Goal: Navigation & Orientation: Find specific page/section

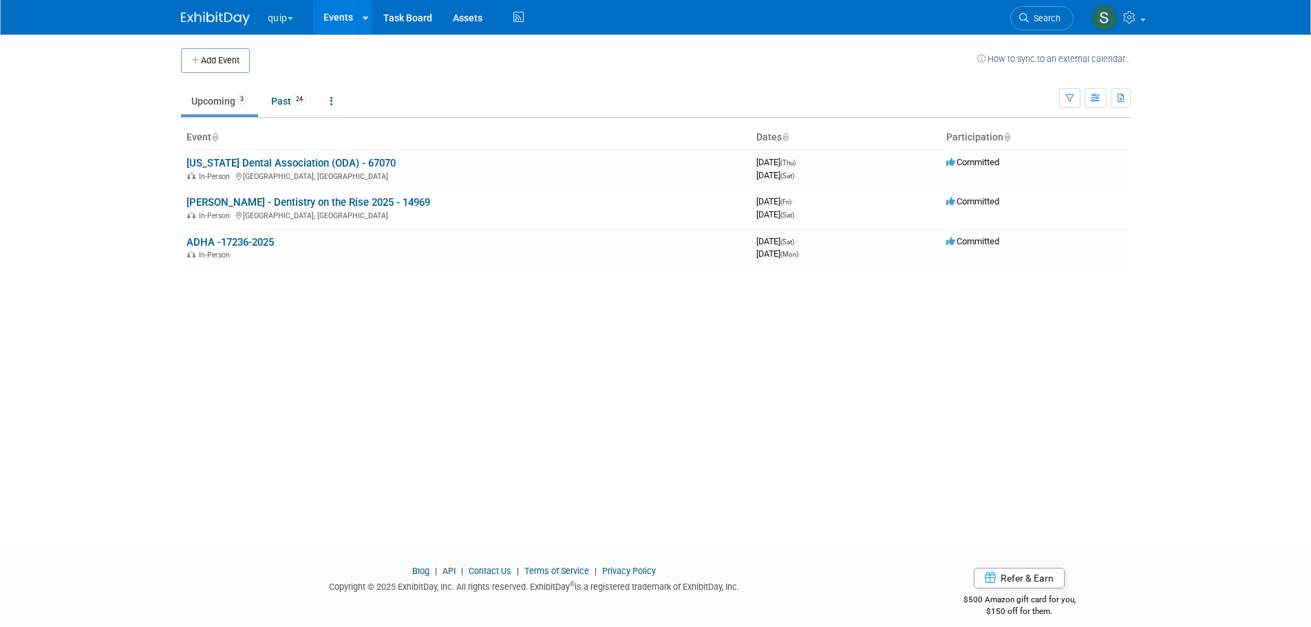
click at [284, 19] on button "quip" at bounding box center [288, 15] width 44 height 30
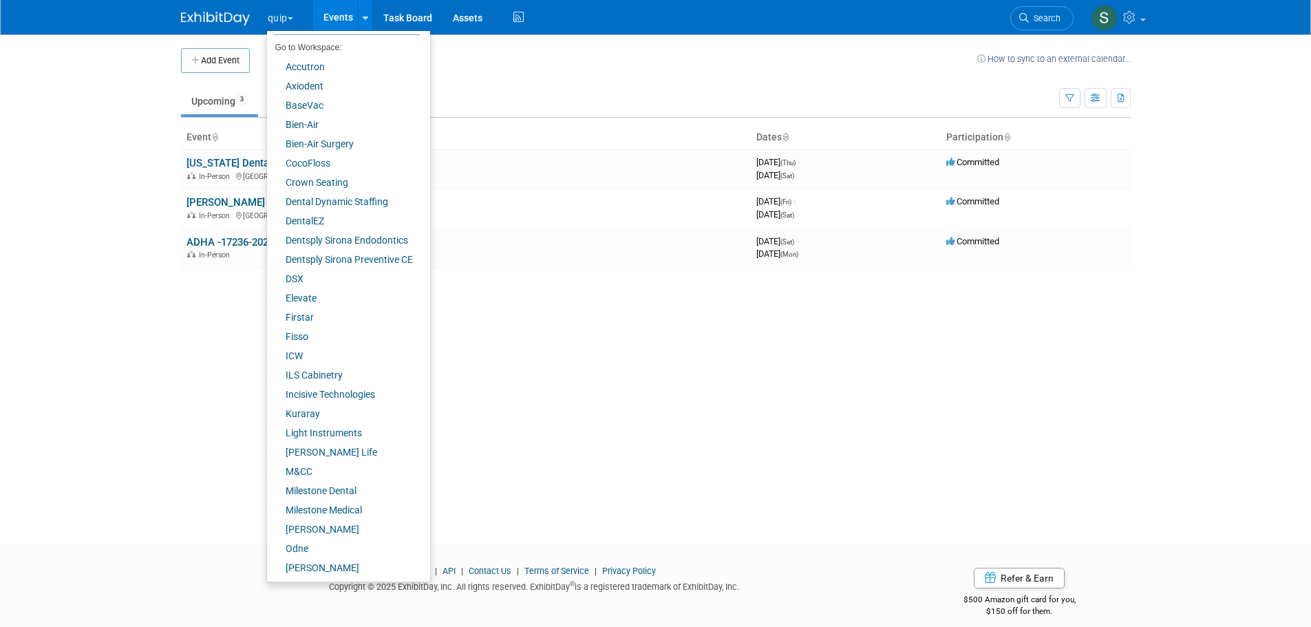
scroll to position [96, 0]
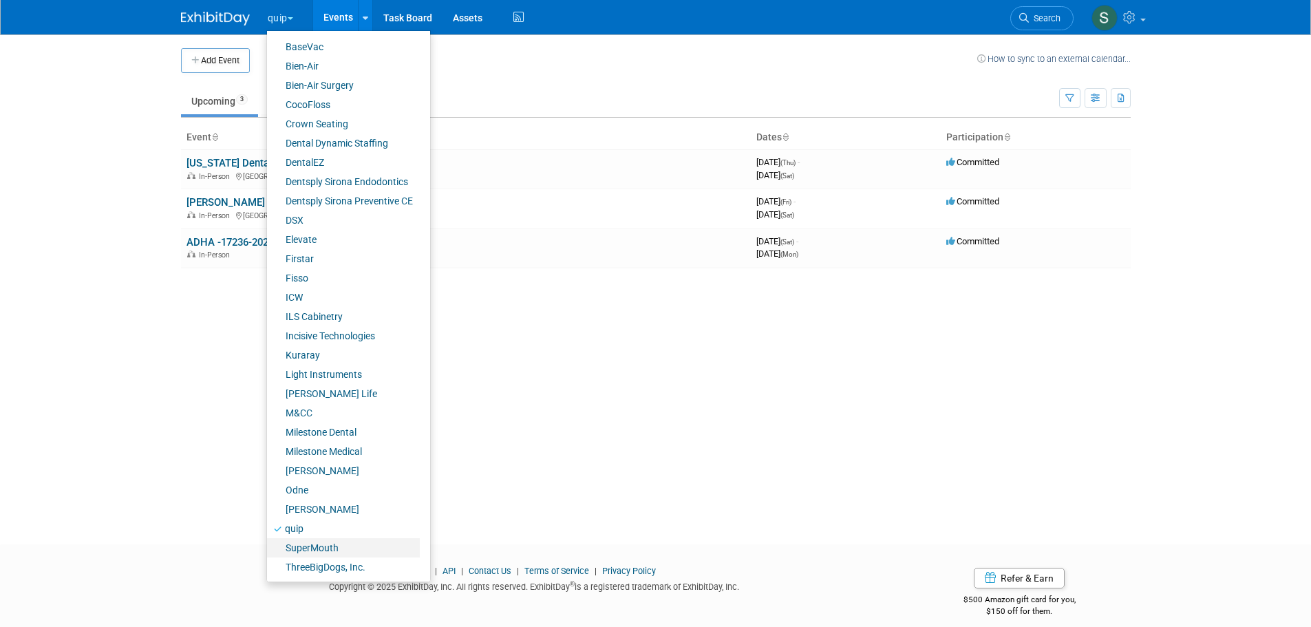
click at [361, 546] on link "SuperMouth" at bounding box center [343, 547] width 153 height 19
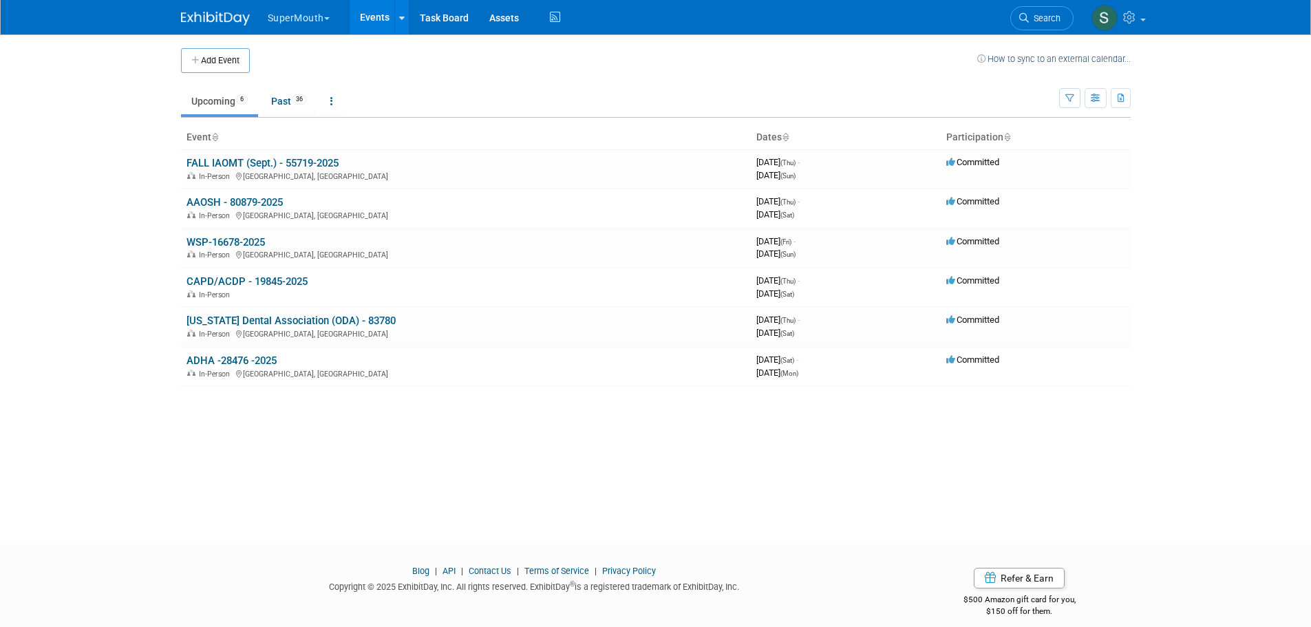
click at [237, 235] on td "WSP-16678-2025 In-Person San Diego, CA" at bounding box center [466, 248] width 570 height 39
click at [237, 237] on link "WSP-16678-2025" at bounding box center [226, 242] width 78 height 12
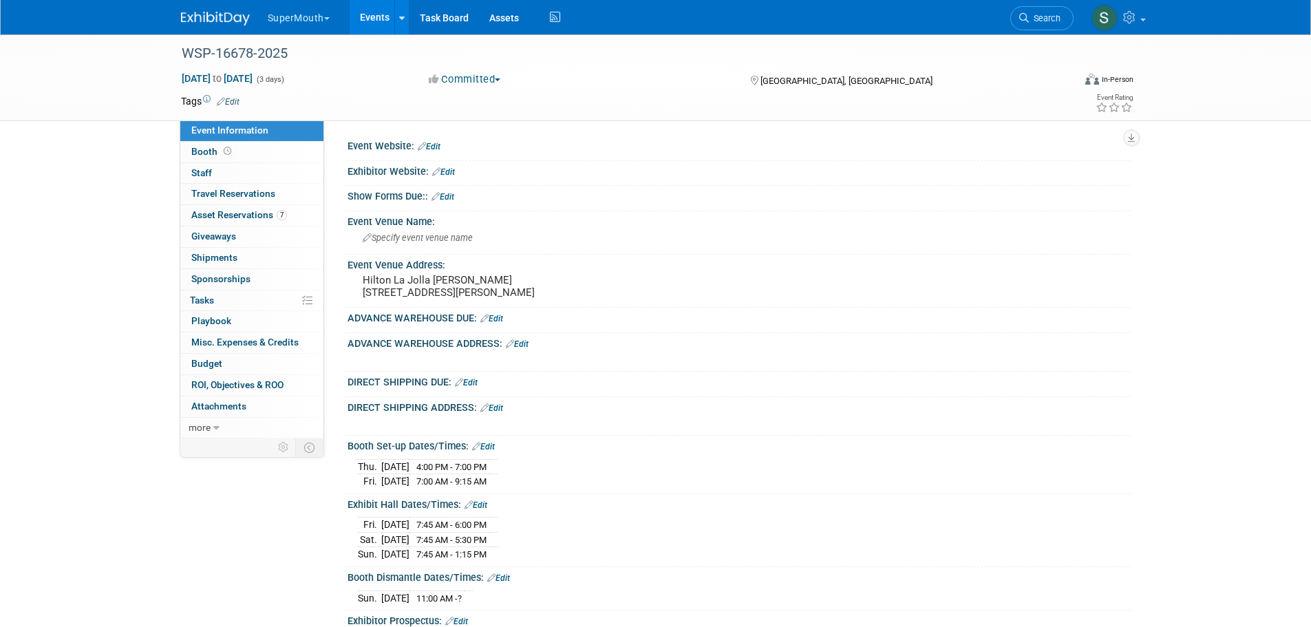
click at [374, 19] on link "Events" at bounding box center [375, 17] width 50 height 34
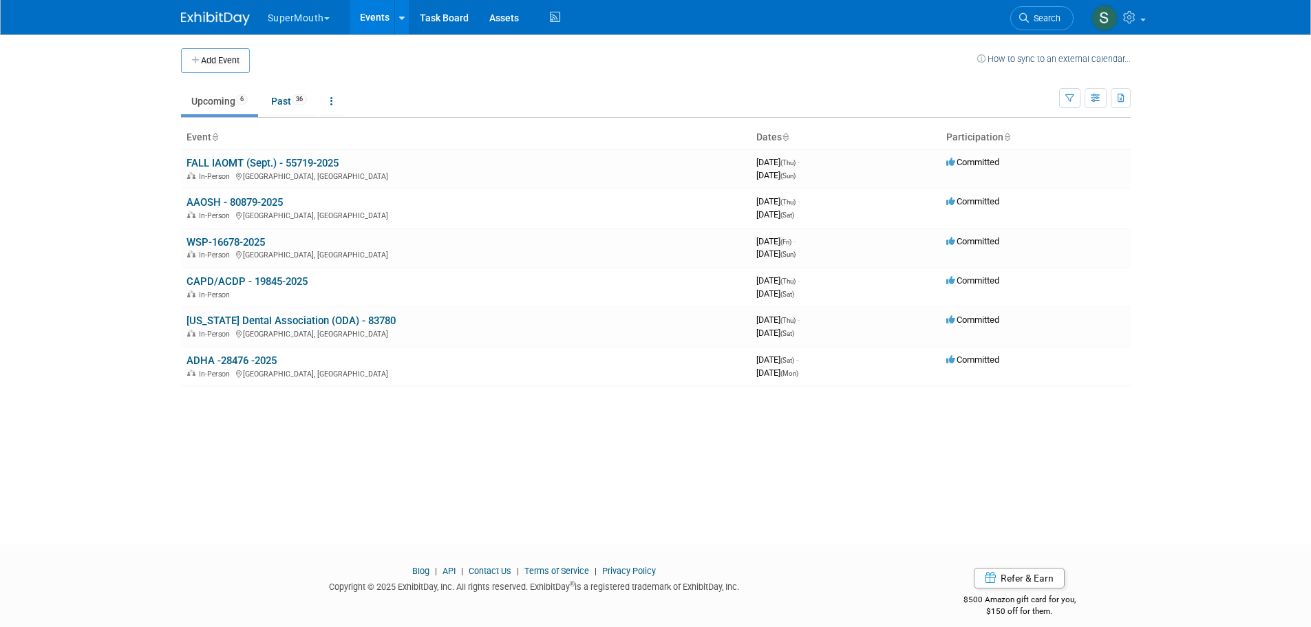
click at [267, 162] on link "FALL IAOMT (Sept.) - 55719-2025" at bounding box center [263, 163] width 152 height 12
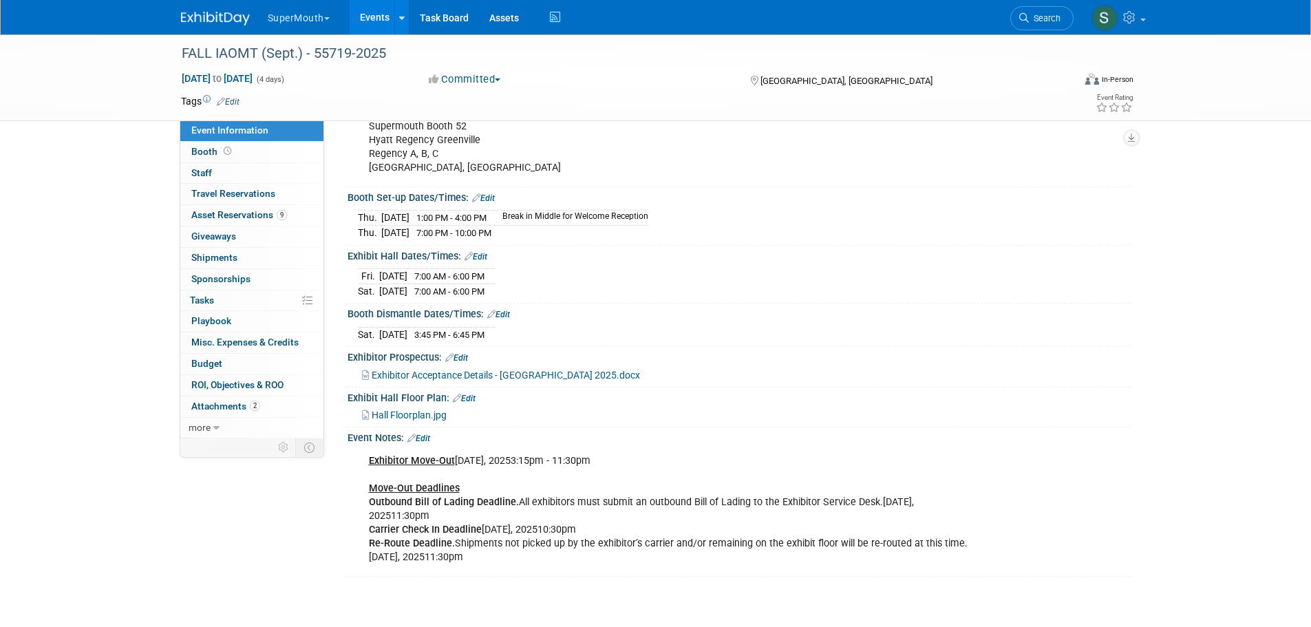
scroll to position [505, 0]
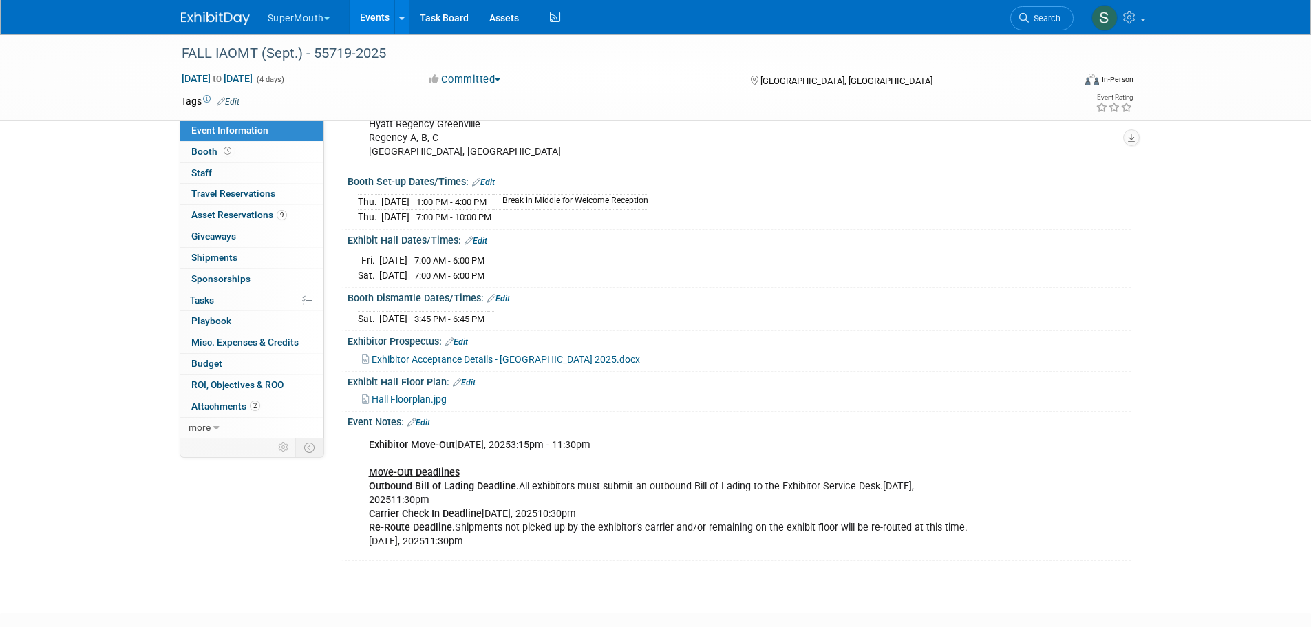
drag, startPoint x: 481, startPoint y: 526, endPoint x: 644, endPoint y: 529, distance: 162.5
click at [644, 529] on div "Exhibitor Move-Out Saturday, September 6, 20253:15pm - 11:30pm Move-Out Deadlin…" at bounding box center [669, 494] width 620 height 125
click at [403, 21] on icon at bounding box center [402, 18] width 6 height 9
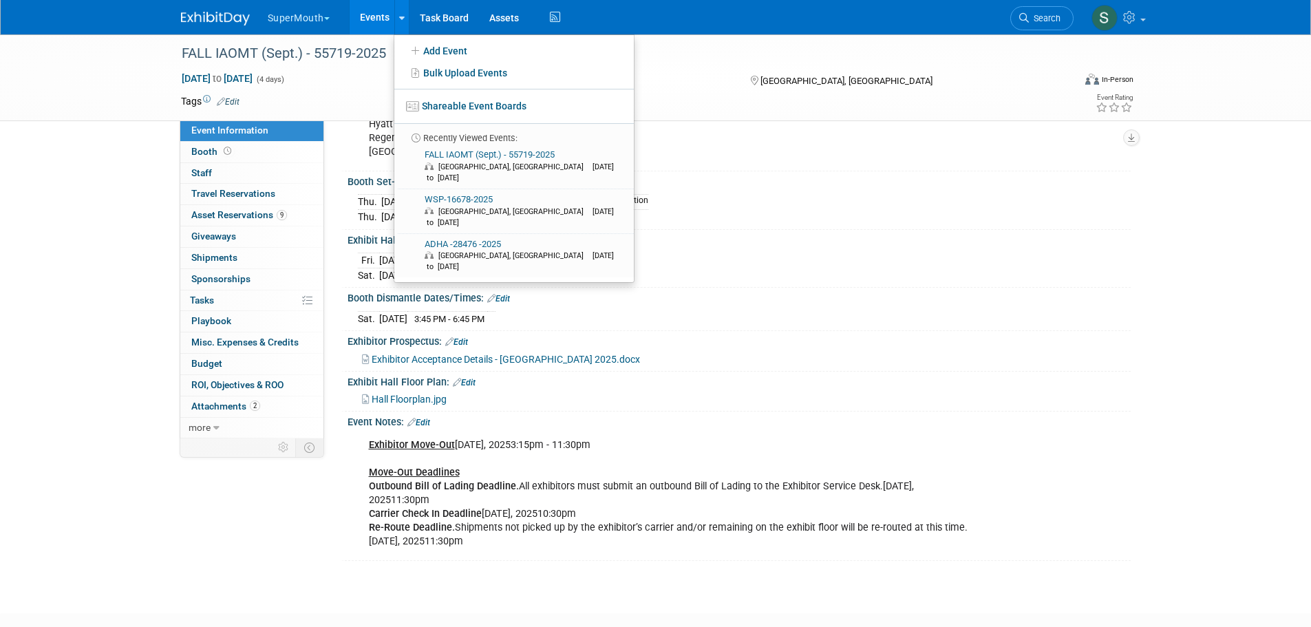
click at [358, 17] on link "Events" at bounding box center [375, 17] width 50 height 34
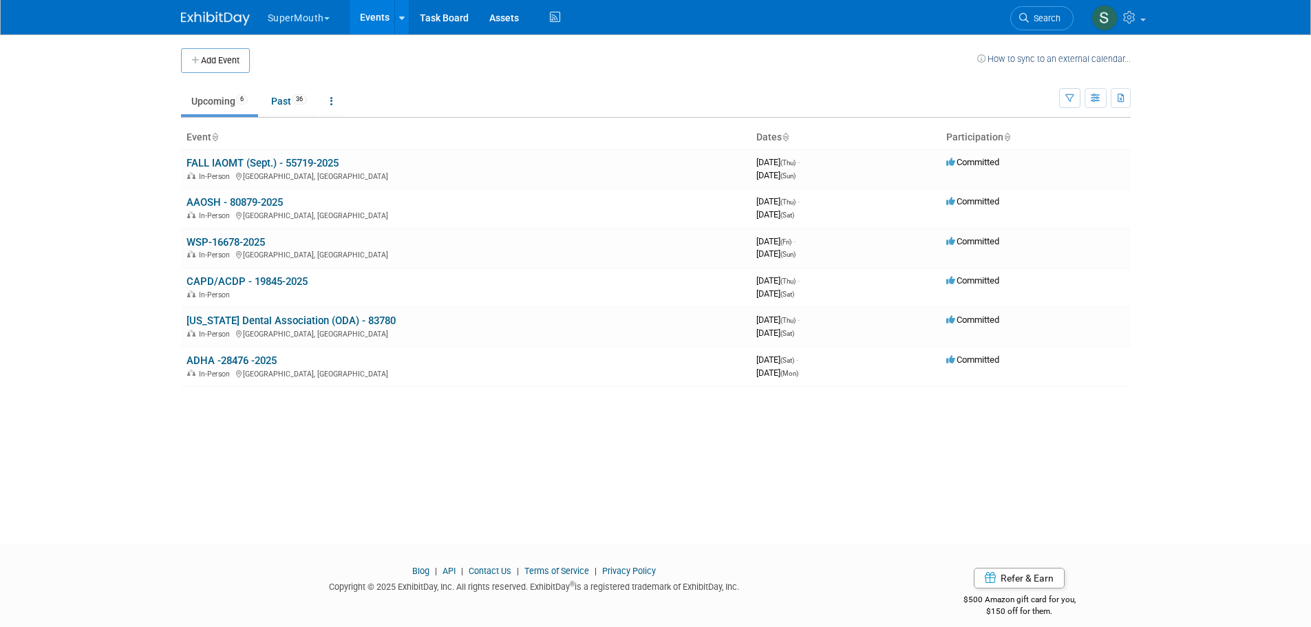
click at [239, 242] on link "WSP-16678-2025" at bounding box center [226, 242] width 78 height 12
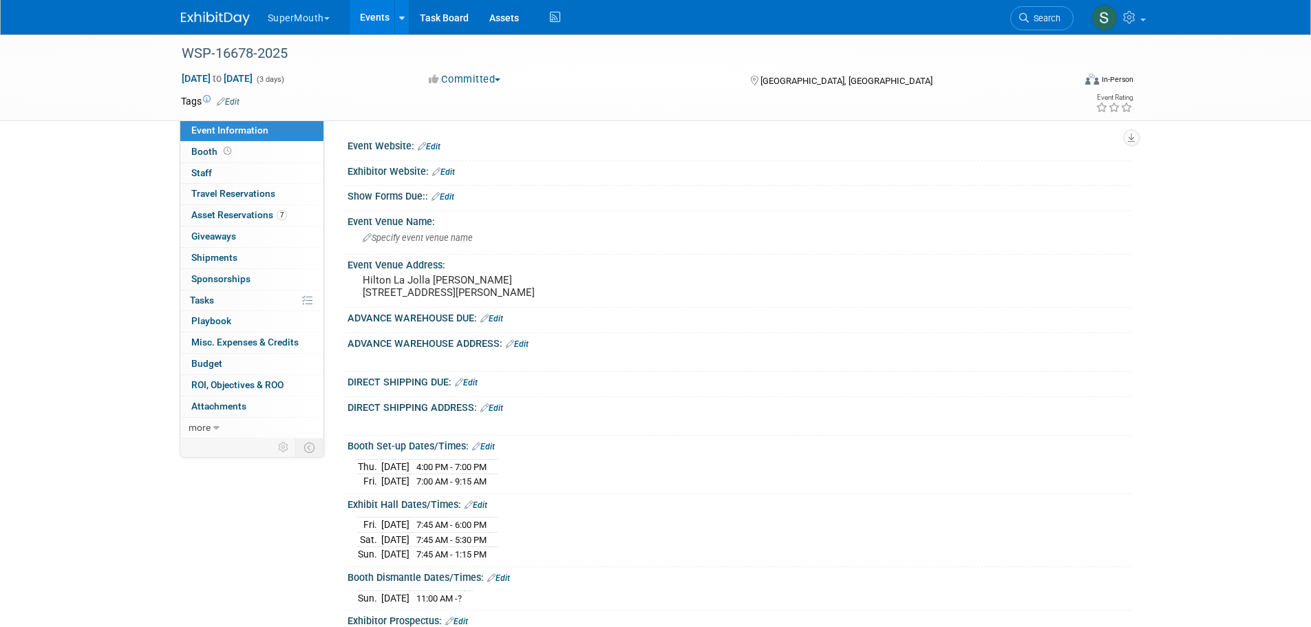
click at [300, 17] on button "SuperMouth" at bounding box center [306, 15] width 81 height 30
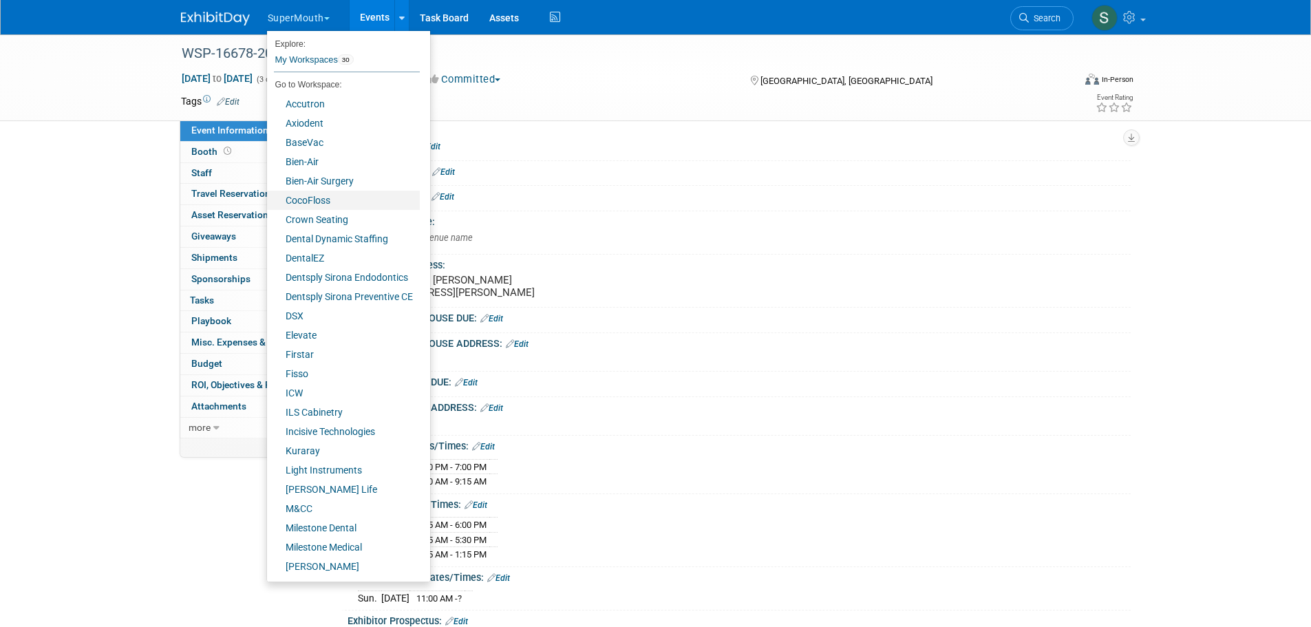
click at [331, 202] on link "CocoFloss" at bounding box center [343, 200] width 153 height 19
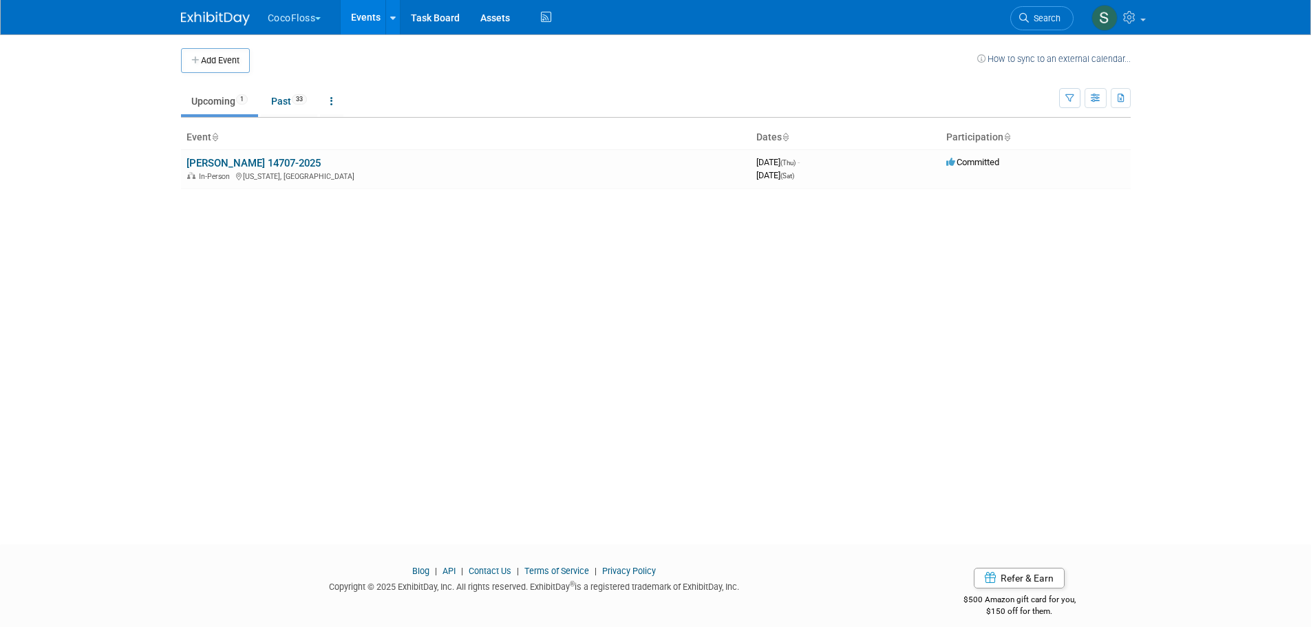
click at [293, 14] on button "CocoFloss" at bounding box center [302, 15] width 72 height 30
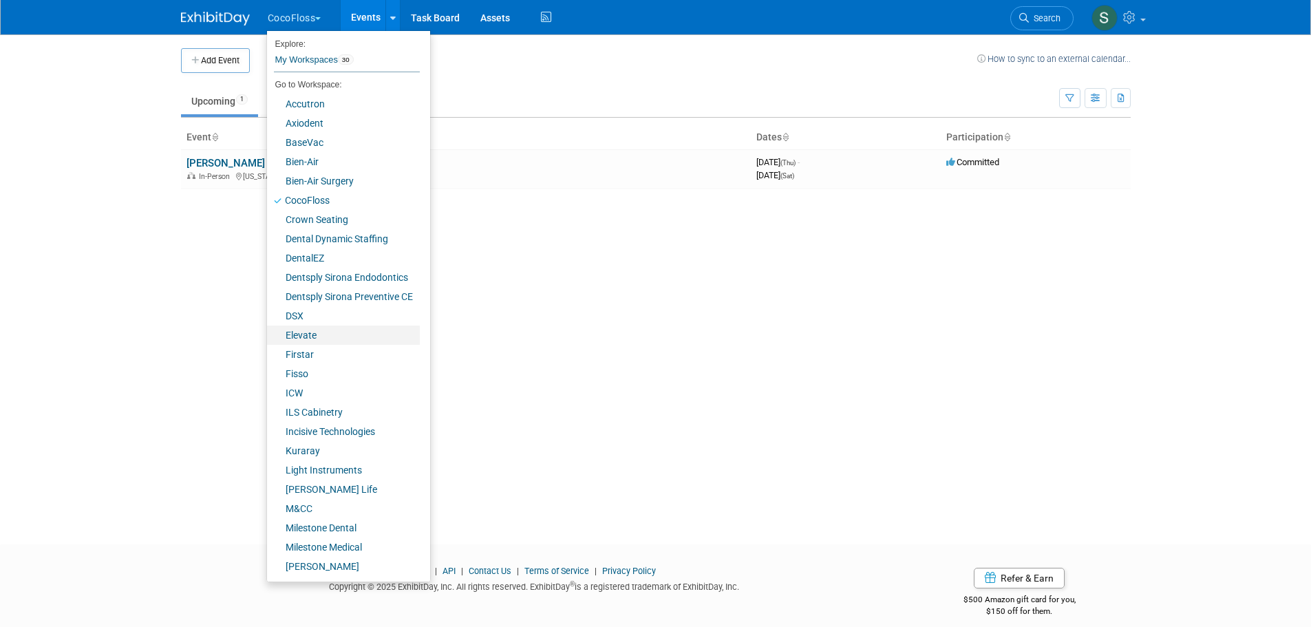
click at [328, 329] on link "Elevate" at bounding box center [343, 335] width 153 height 19
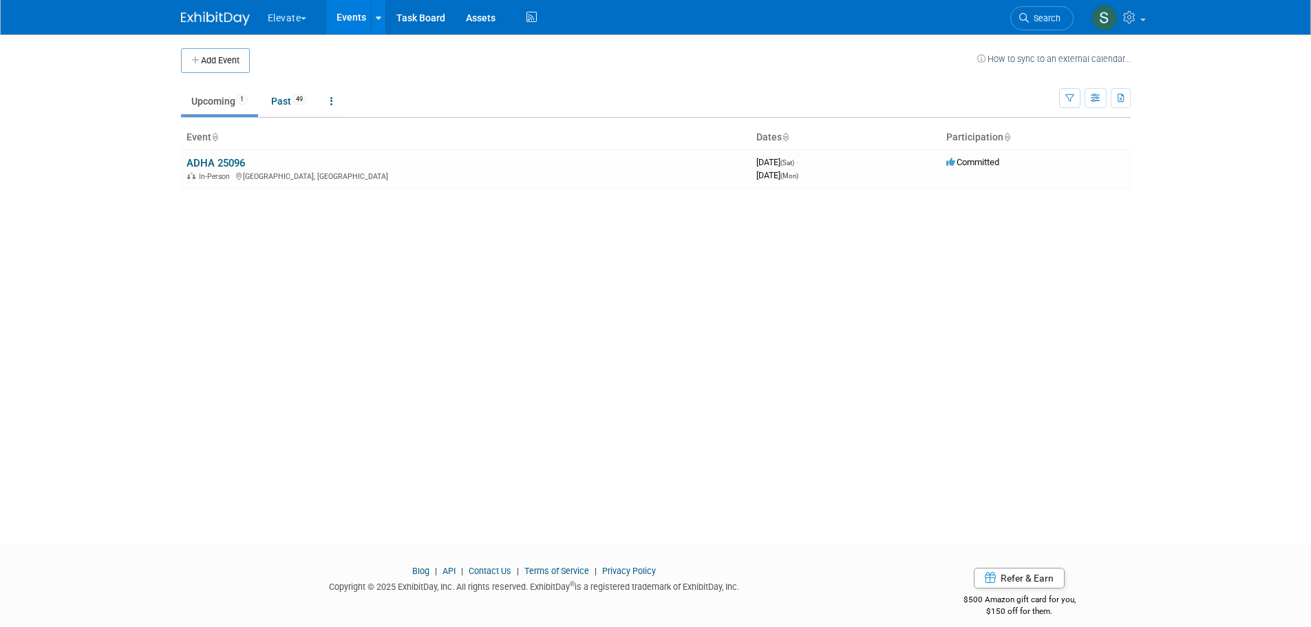
click at [233, 160] on link "ADHA 25096" at bounding box center [216, 163] width 59 height 12
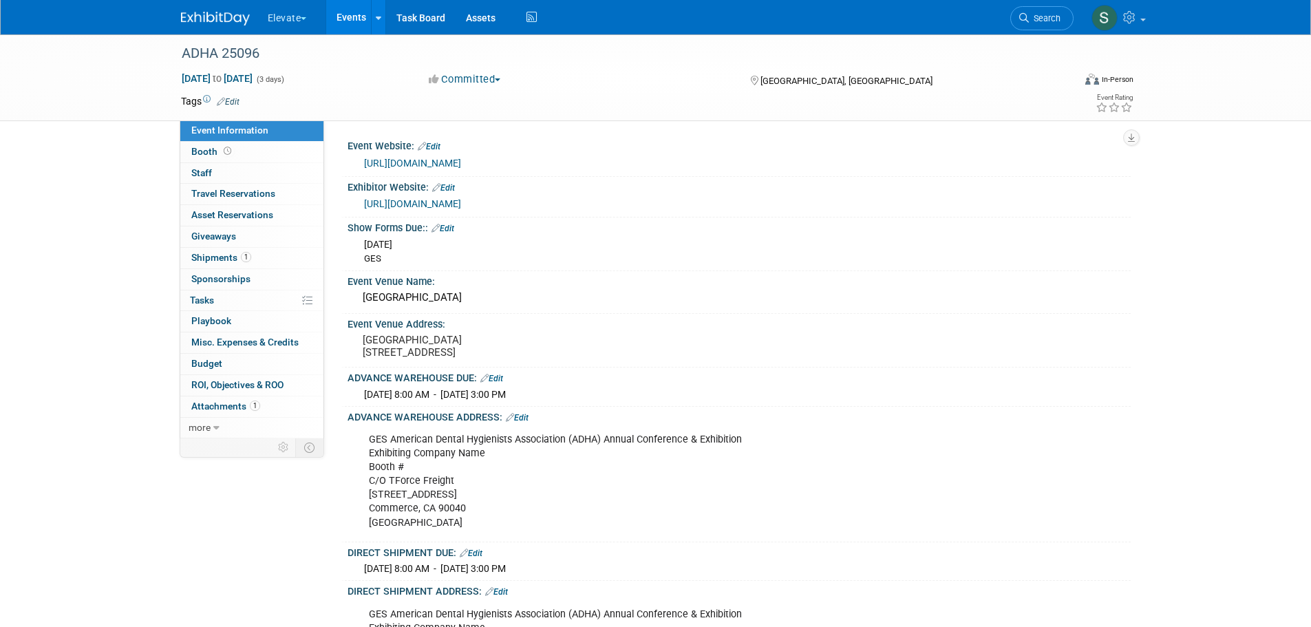
drag, startPoint x: 359, startPoint y: 341, endPoint x: 478, endPoint y: 377, distance: 124.3
click at [478, 362] on div "Long Beach Convention Center 300 E Ocean Blvd Long Beach, CA 90802 United State…" at bounding box center [511, 346] width 306 height 32
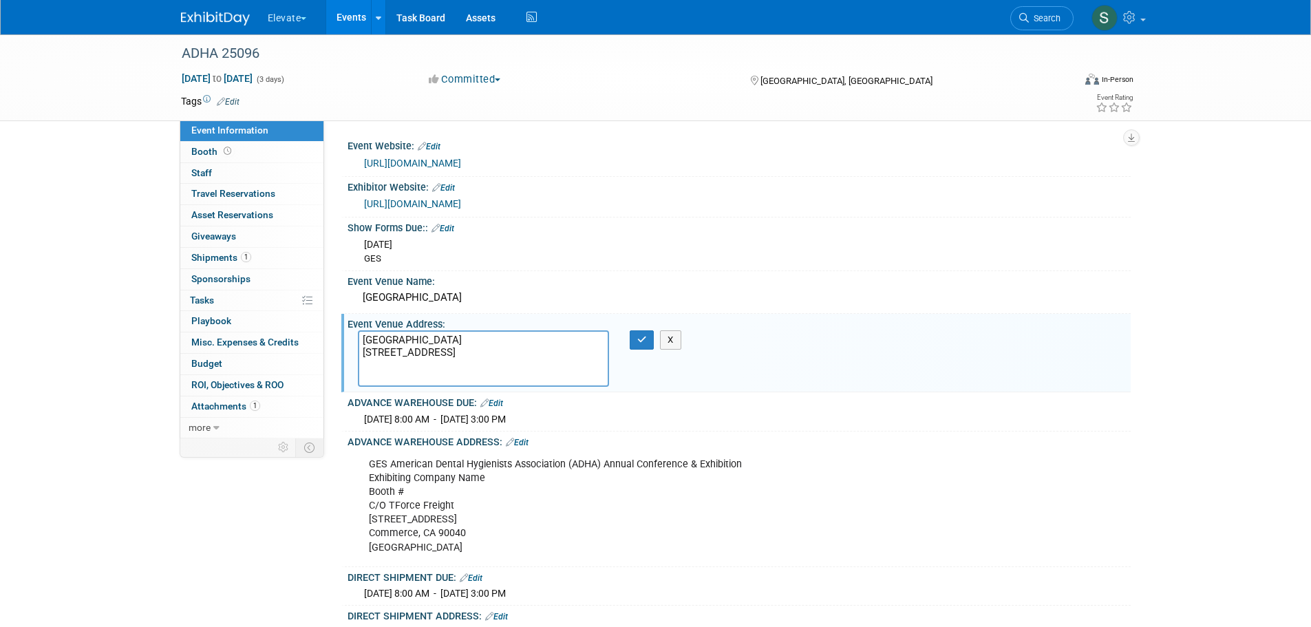
drag, startPoint x: 417, startPoint y: 366, endPoint x: 481, endPoint y: 379, distance: 65.5
click at [481, 379] on textarea "Long Beach Convention Center 300 E Ocean Blvd Long Beach, CA 90802 United State…" at bounding box center [483, 358] width 251 height 56
drag, startPoint x: 481, startPoint y: 379, endPoint x: 397, endPoint y: 346, distance: 90.2
click at [365, 330] on textarea "Long Beach Convention Center 300 E Ocean Blvd Long Beach, CA 90802 United State…" at bounding box center [483, 358] width 251 height 56
click at [644, 339] on icon "button" at bounding box center [642, 339] width 10 height 9
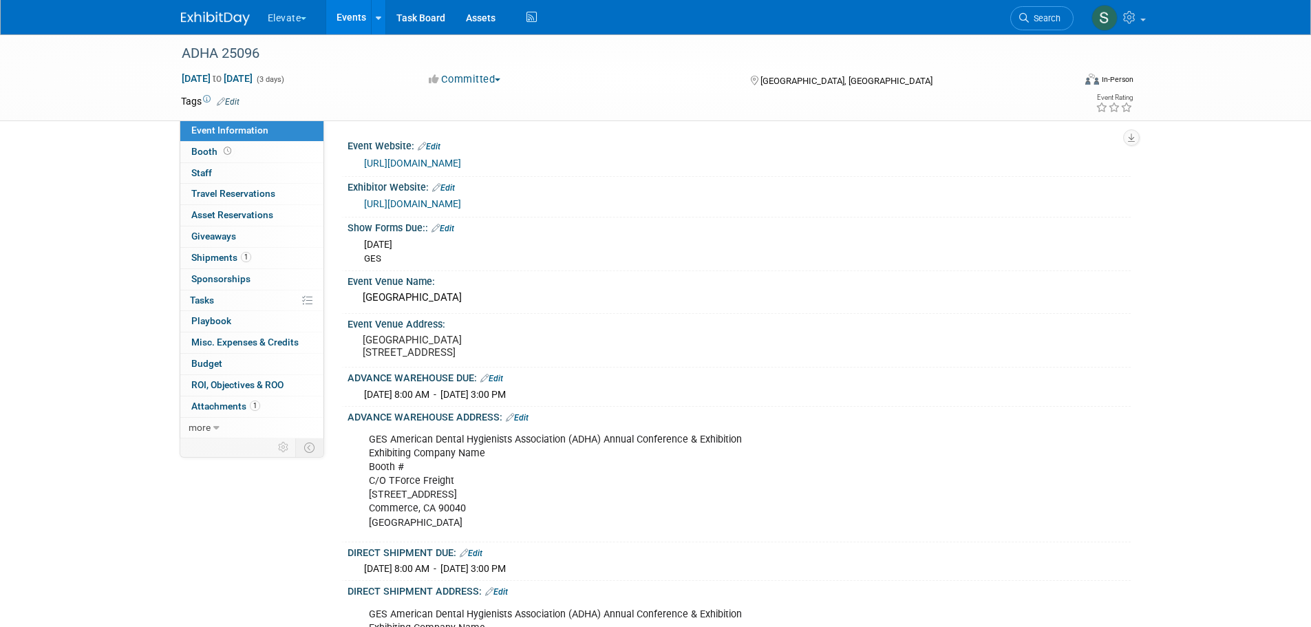
click at [282, 30] on button "Elevate" at bounding box center [295, 15] width 58 height 30
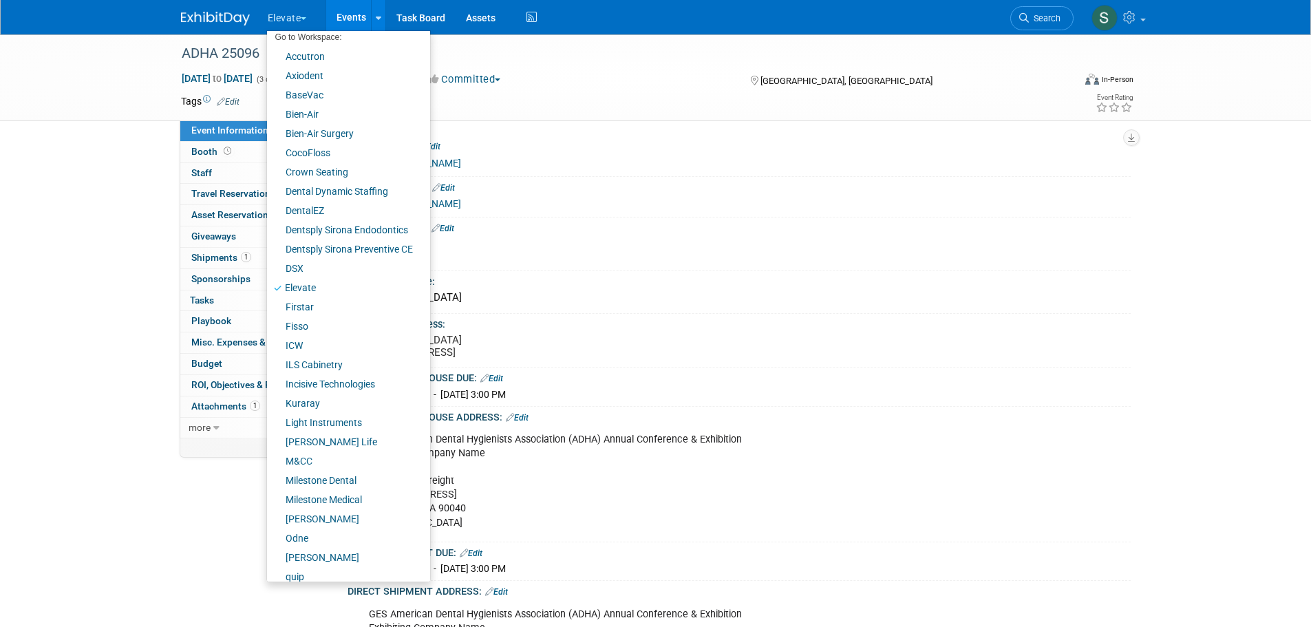
scroll to position [96, 0]
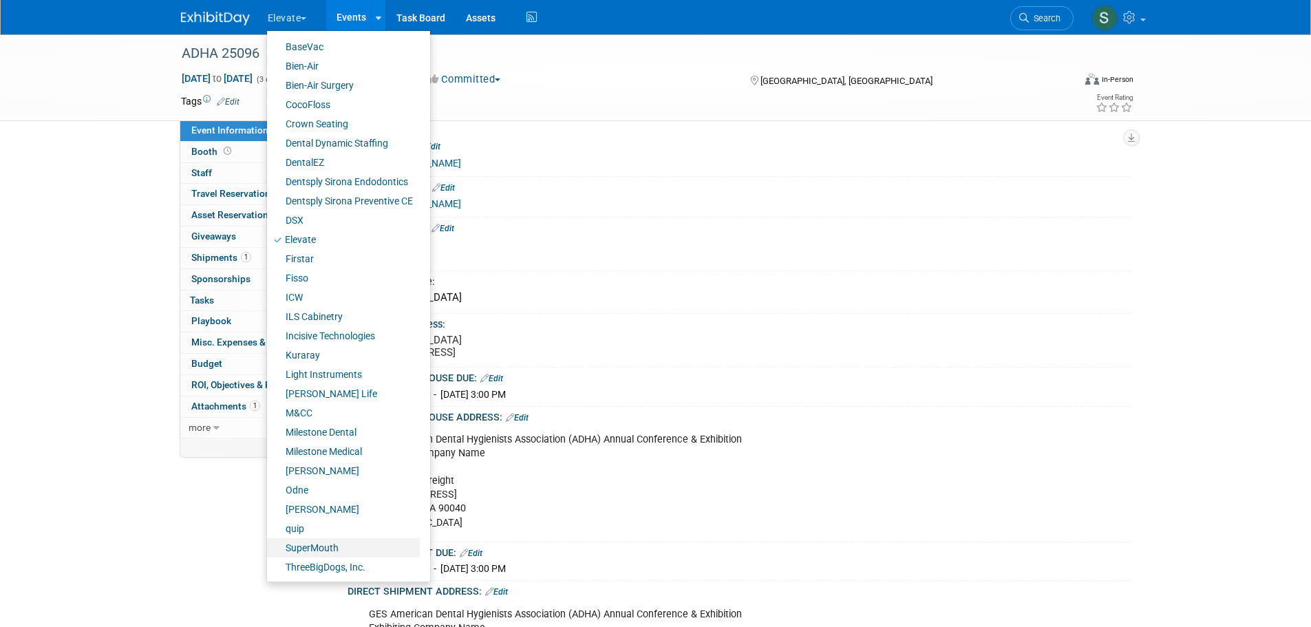
click at [314, 539] on link "SuperMouth" at bounding box center [343, 547] width 153 height 19
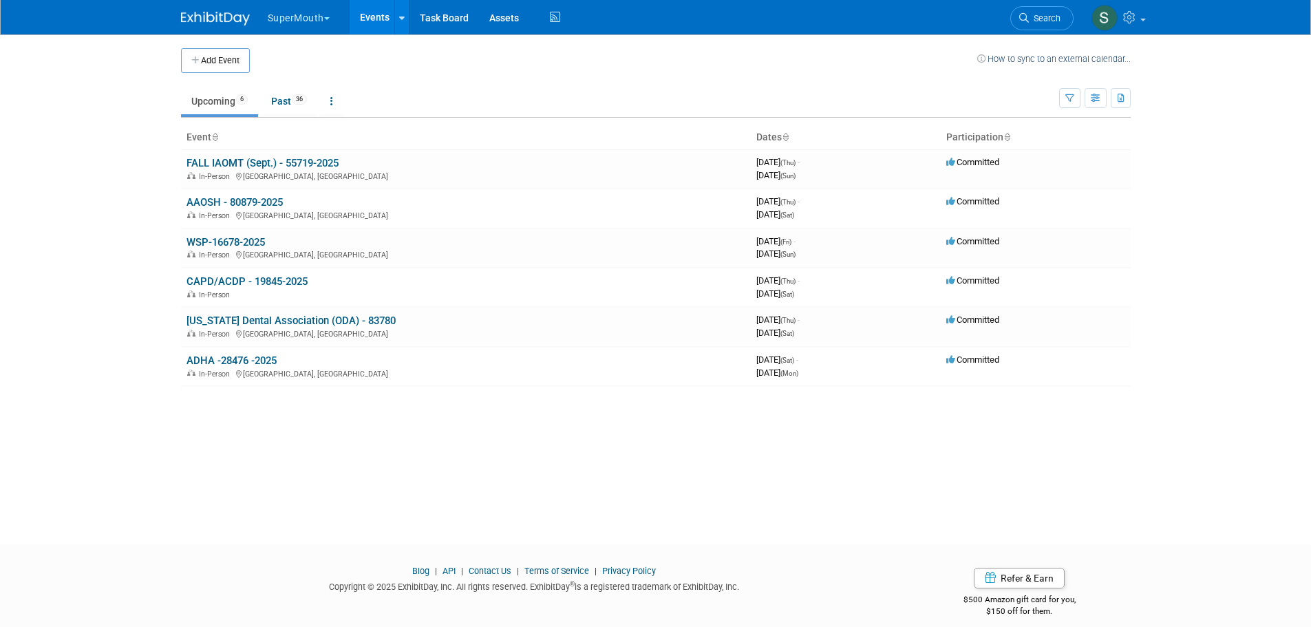
click at [209, 156] on td "FALL IAOMT (Sept.) - 55719-2025 In-Person [GEOGRAPHIC_DATA], [GEOGRAPHIC_DATA]" at bounding box center [466, 168] width 570 height 39
click at [208, 163] on link "FALL IAOMT (Sept.) - 55719-2025" at bounding box center [263, 163] width 152 height 12
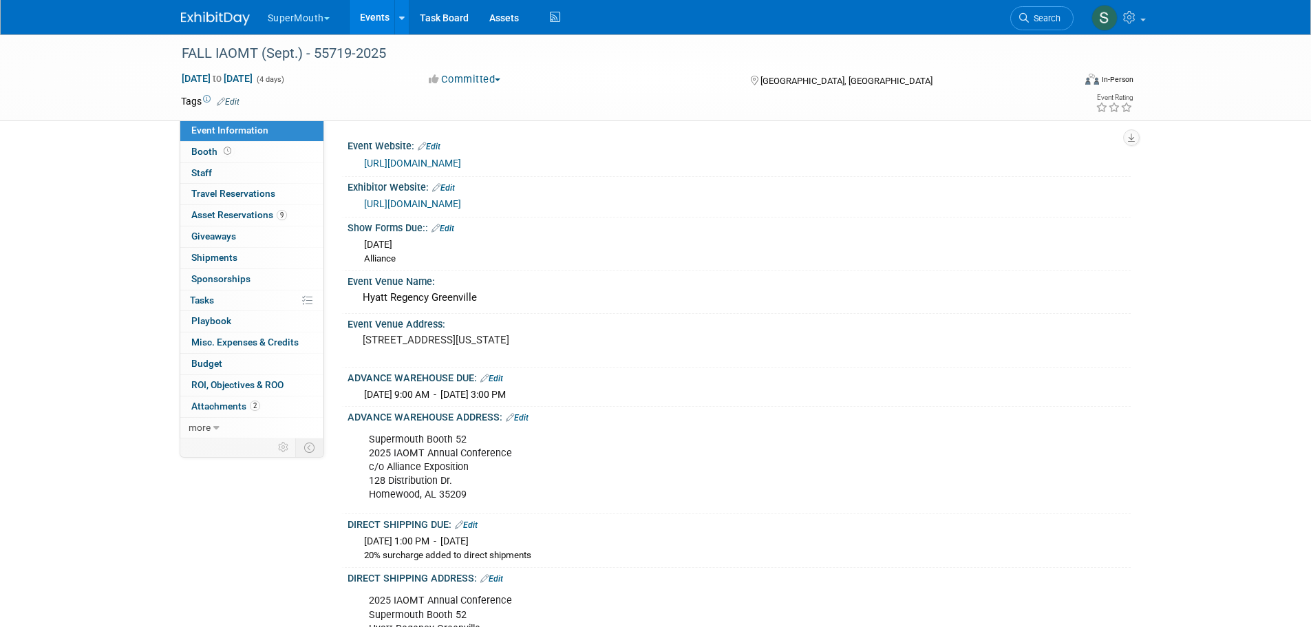
click at [208, 211] on span "Asset Reservations 9" at bounding box center [239, 214] width 96 height 11
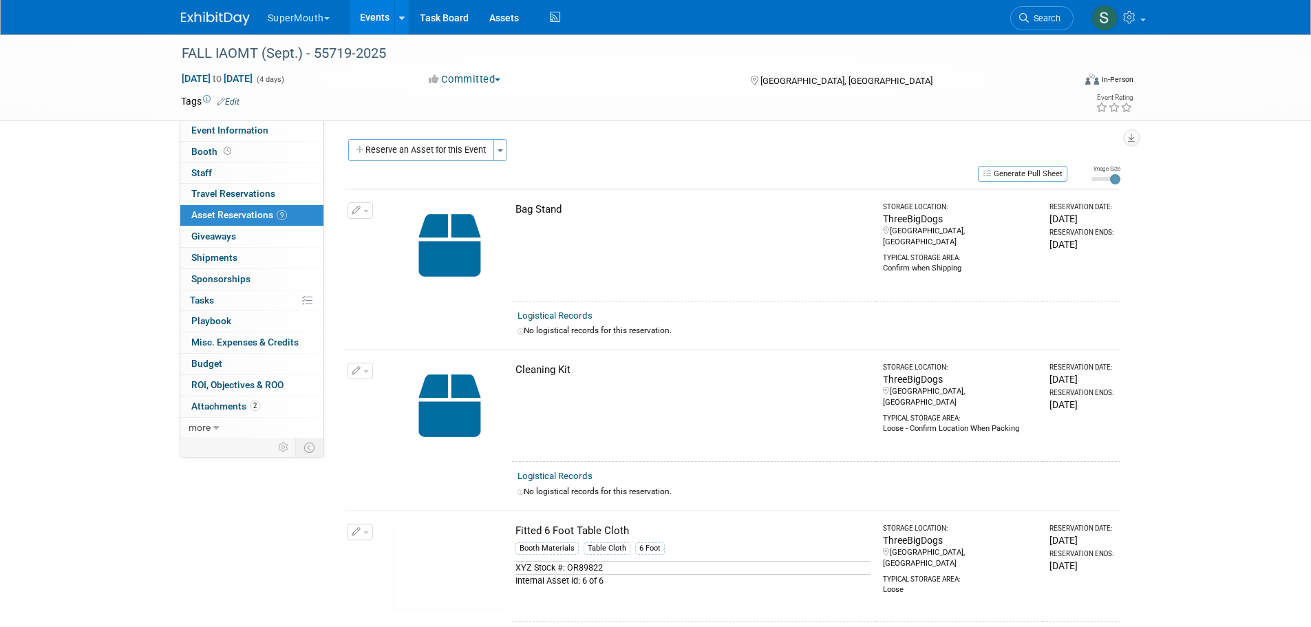
click at [226, 129] on span "Event Information" at bounding box center [229, 130] width 77 height 11
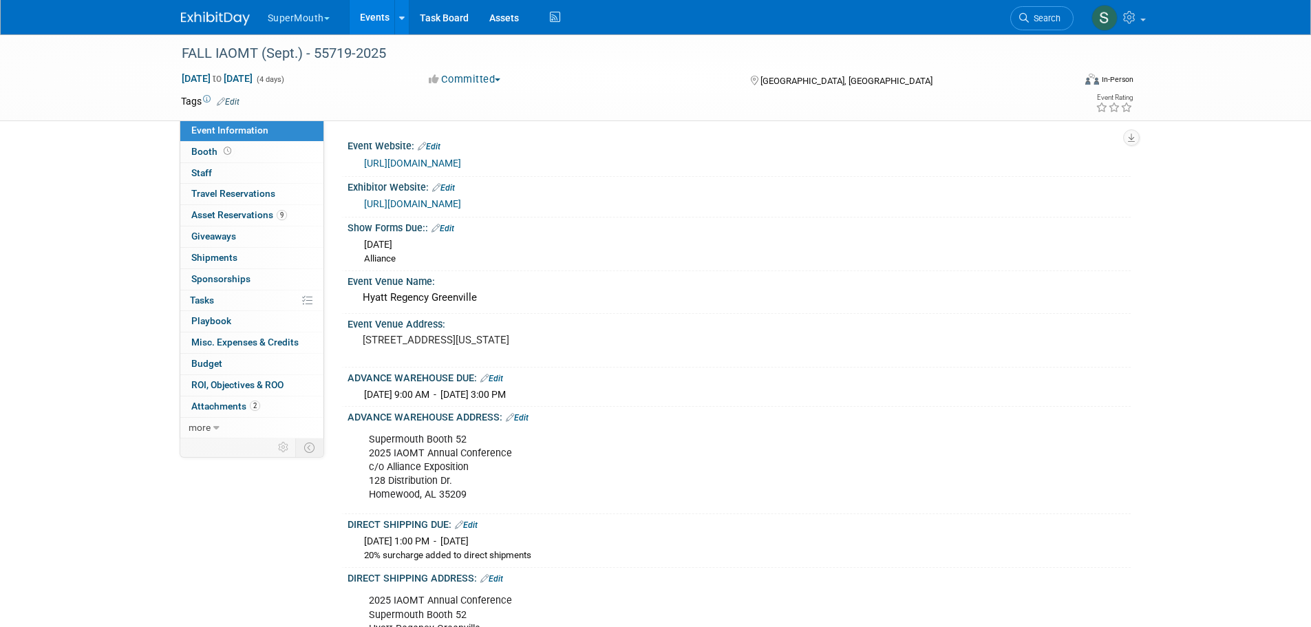
click at [390, 19] on link "Events" at bounding box center [375, 17] width 50 height 34
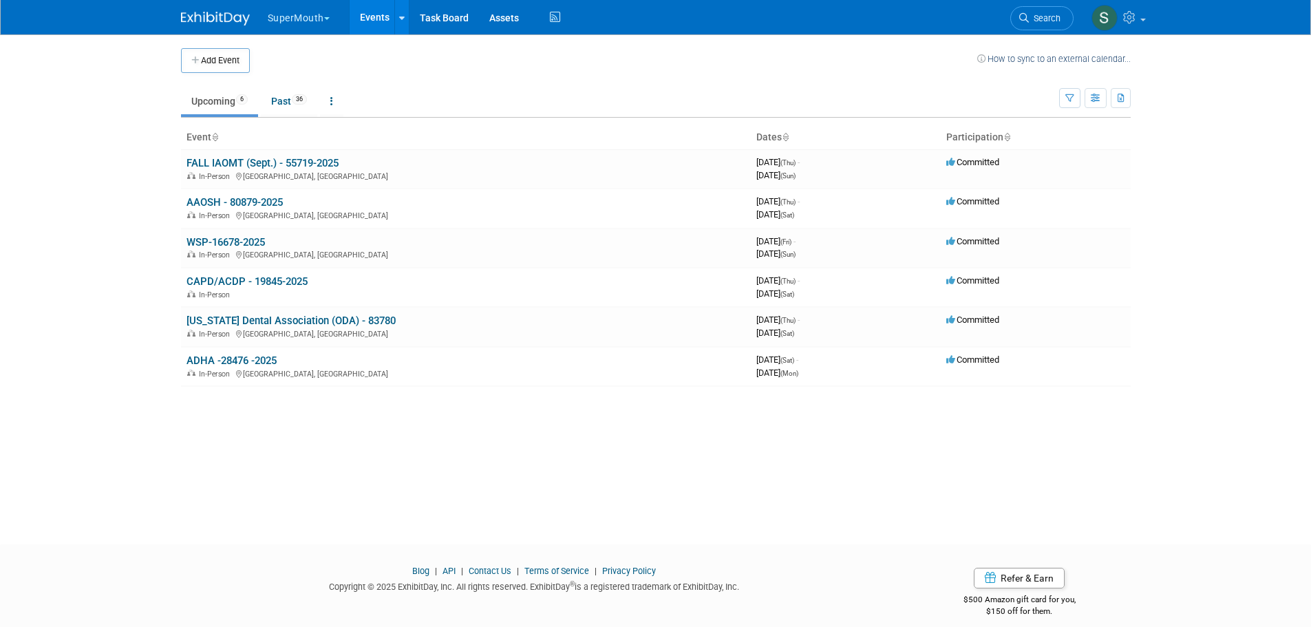
click at [244, 244] on link "WSP-16678-2025" at bounding box center [226, 242] width 78 height 12
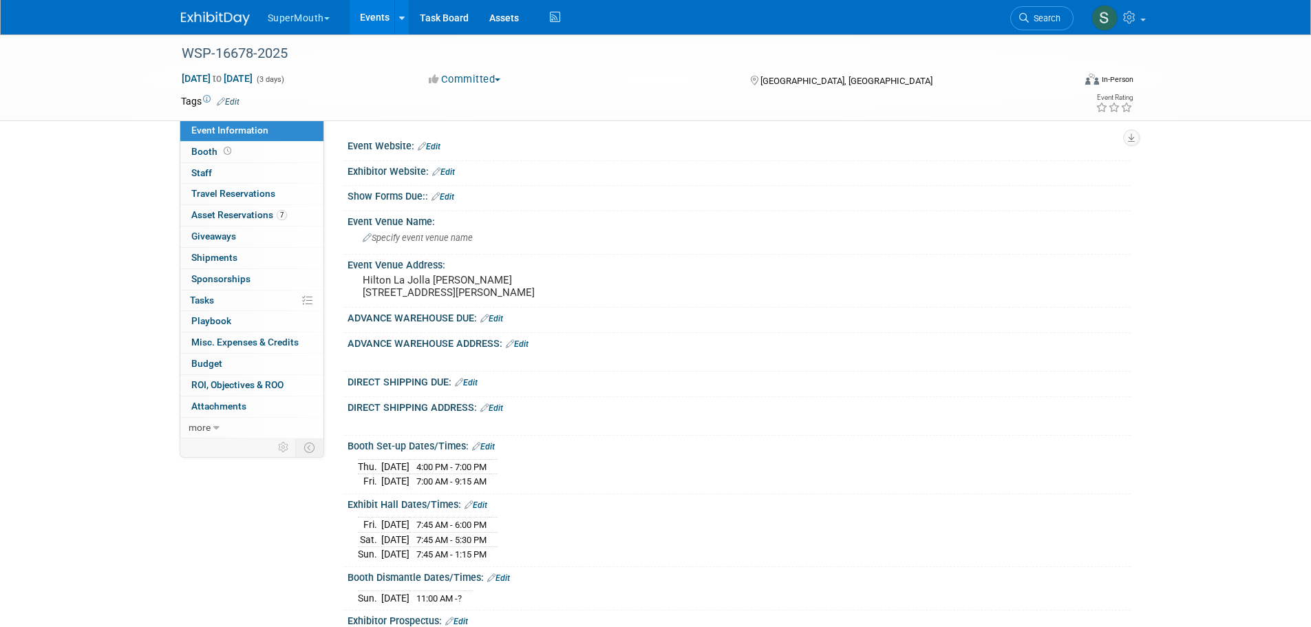
click at [311, 18] on button "SuperMouth" at bounding box center [306, 15] width 81 height 30
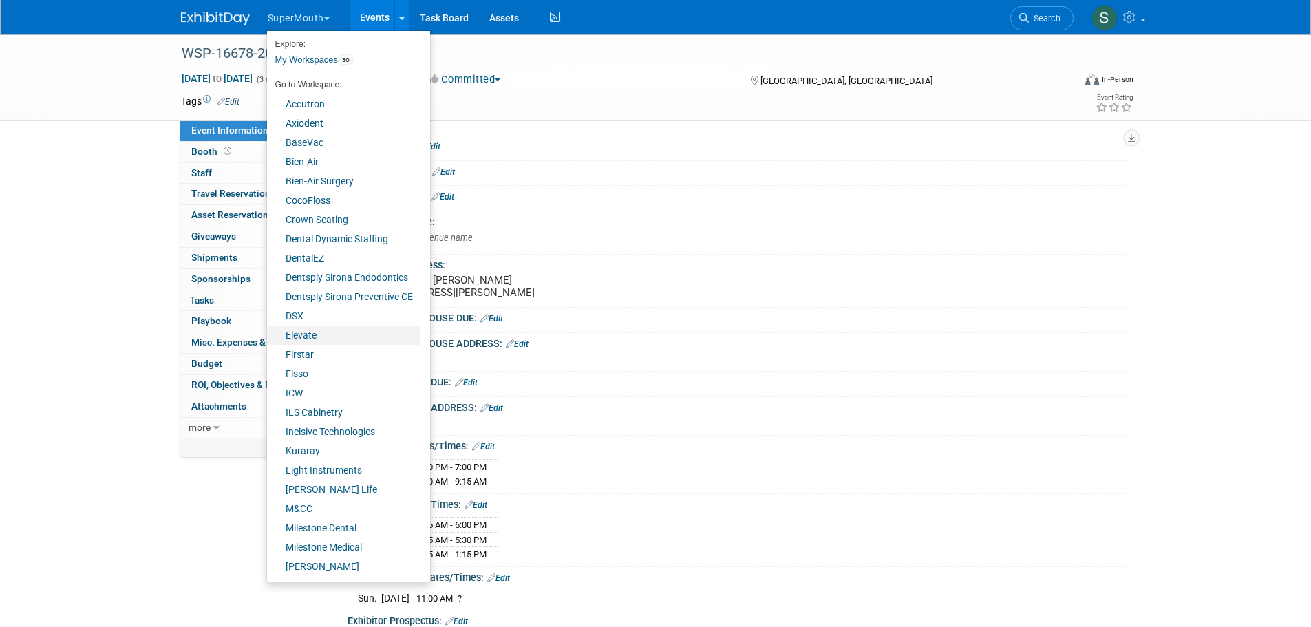
click at [323, 332] on link "Elevate" at bounding box center [343, 335] width 153 height 19
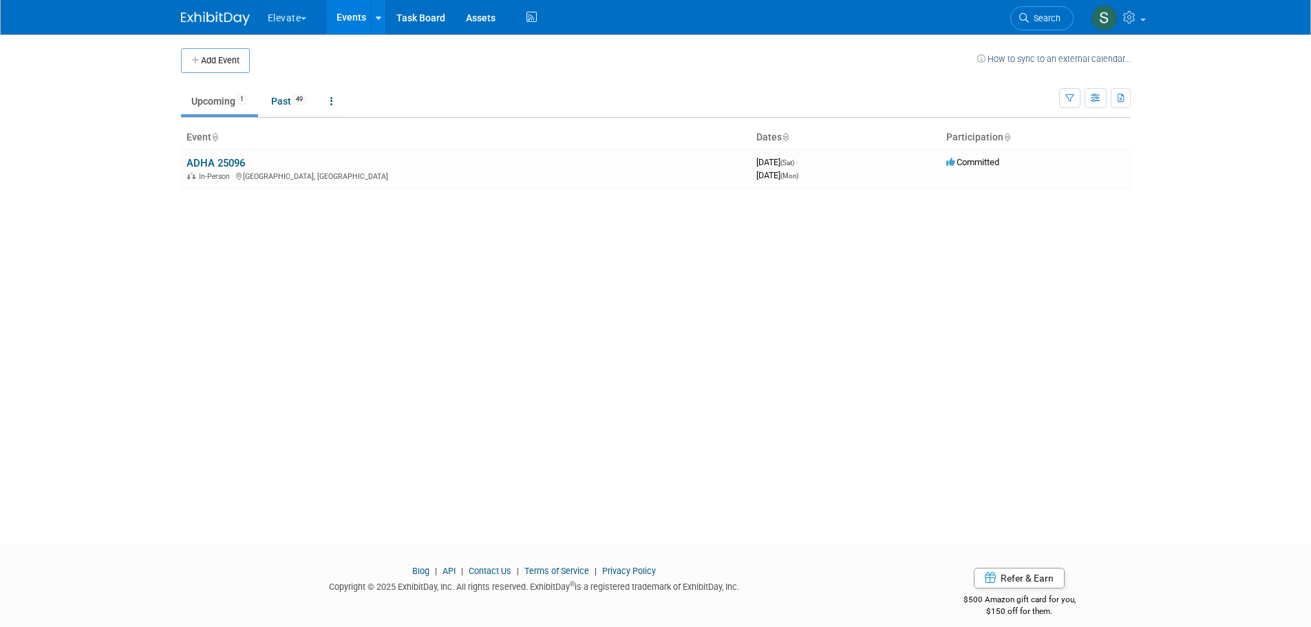
click at [224, 165] on link "ADHA 25096" at bounding box center [216, 163] width 59 height 12
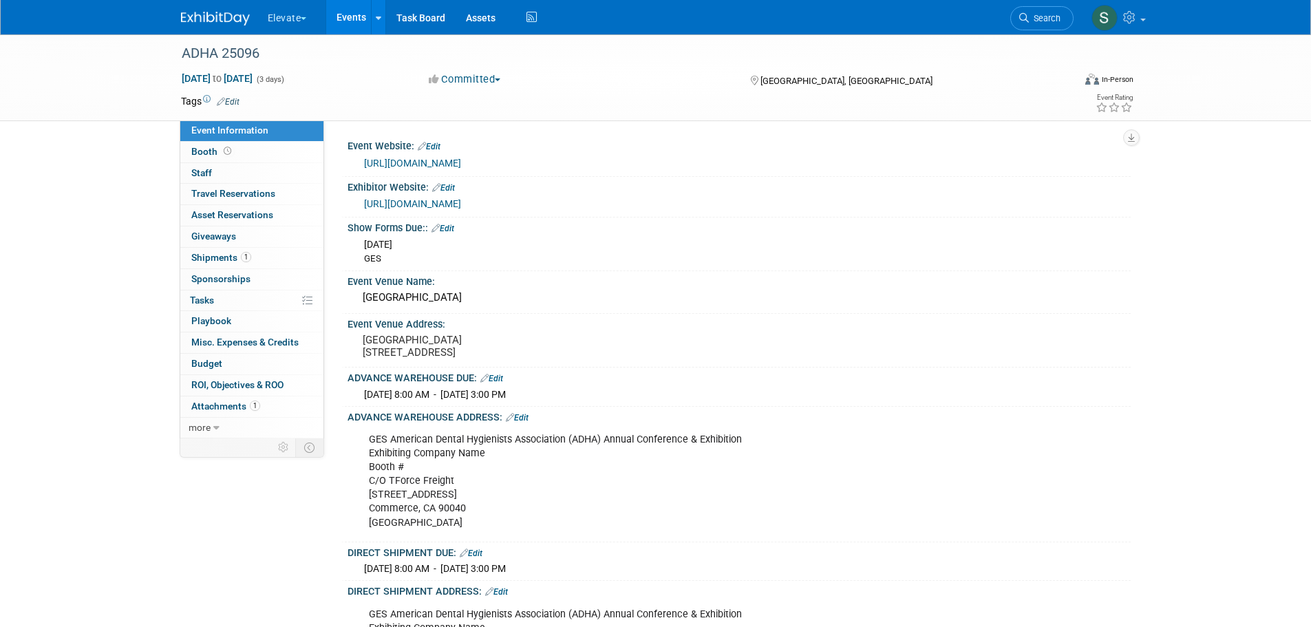
click at [288, 21] on button "Elevate" at bounding box center [295, 15] width 58 height 30
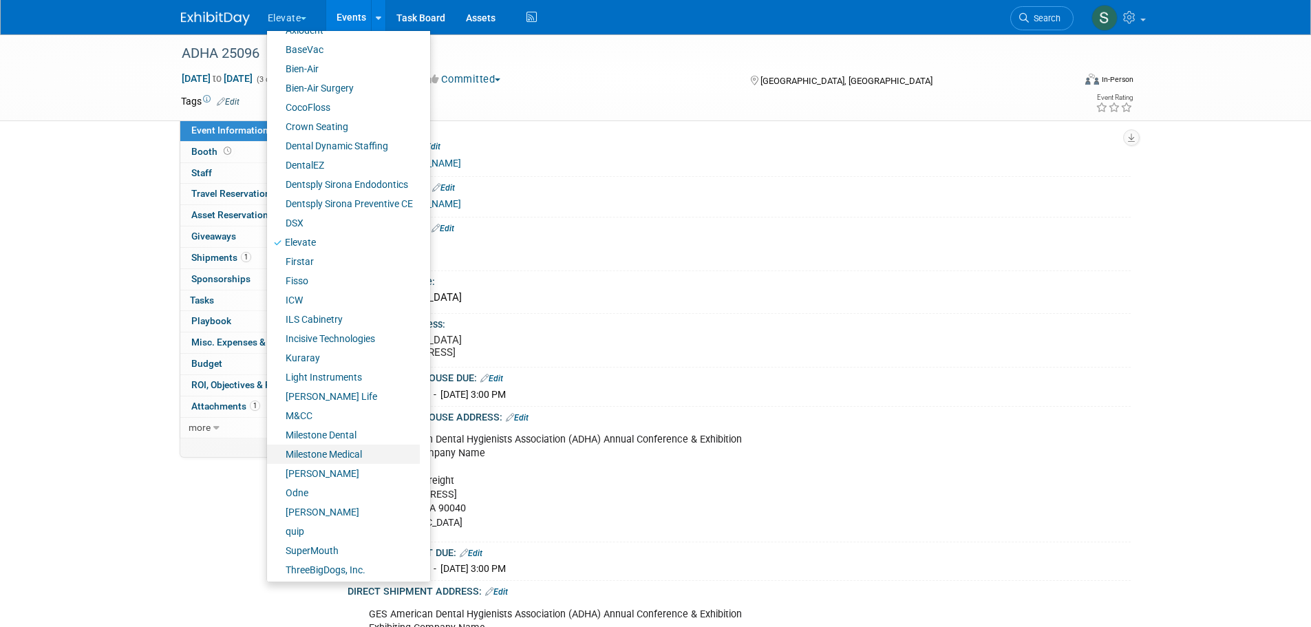
scroll to position [96, 0]
drag, startPoint x: 316, startPoint y: 534, endPoint x: 300, endPoint y: 550, distance: 22.4
click at [300, 550] on link "SuperMouth" at bounding box center [343, 547] width 153 height 19
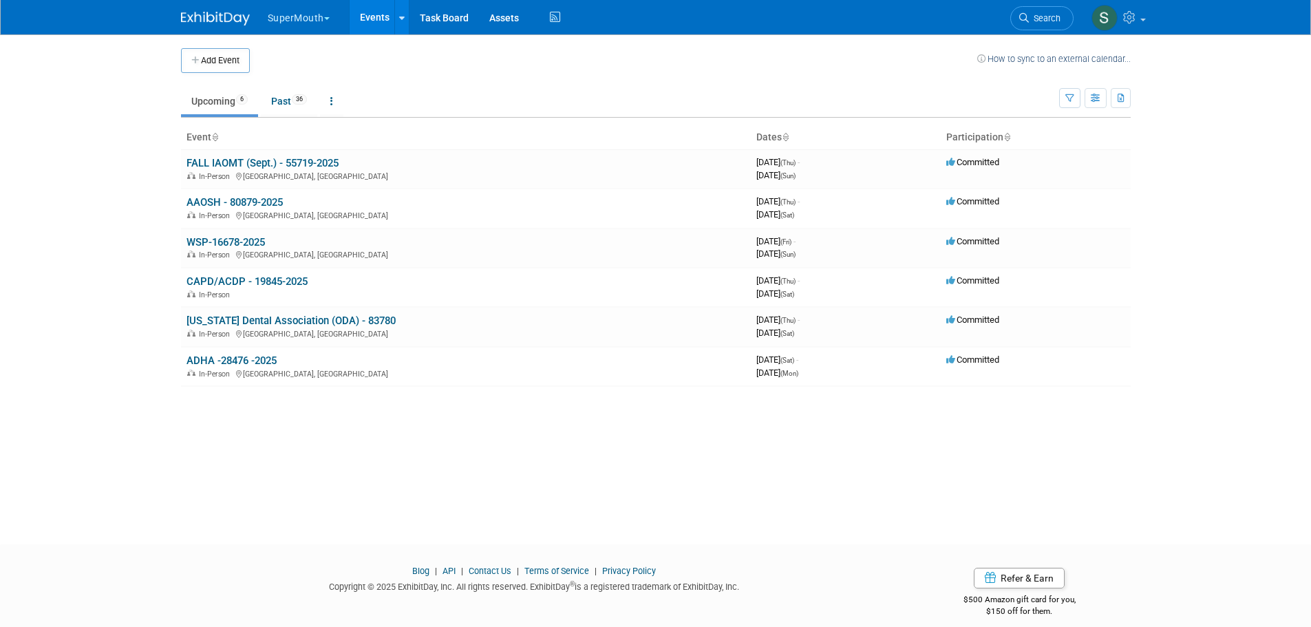
click at [244, 368] on div "In-Person [GEOGRAPHIC_DATA], [GEOGRAPHIC_DATA]" at bounding box center [466, 373] width 559 height 11
click at [245, 355] on link "ADHA -28476 -2025" at bounding box center [232, 360] width 90 height 12
